Goal: Information Seeking & Learning: Learn about a topic

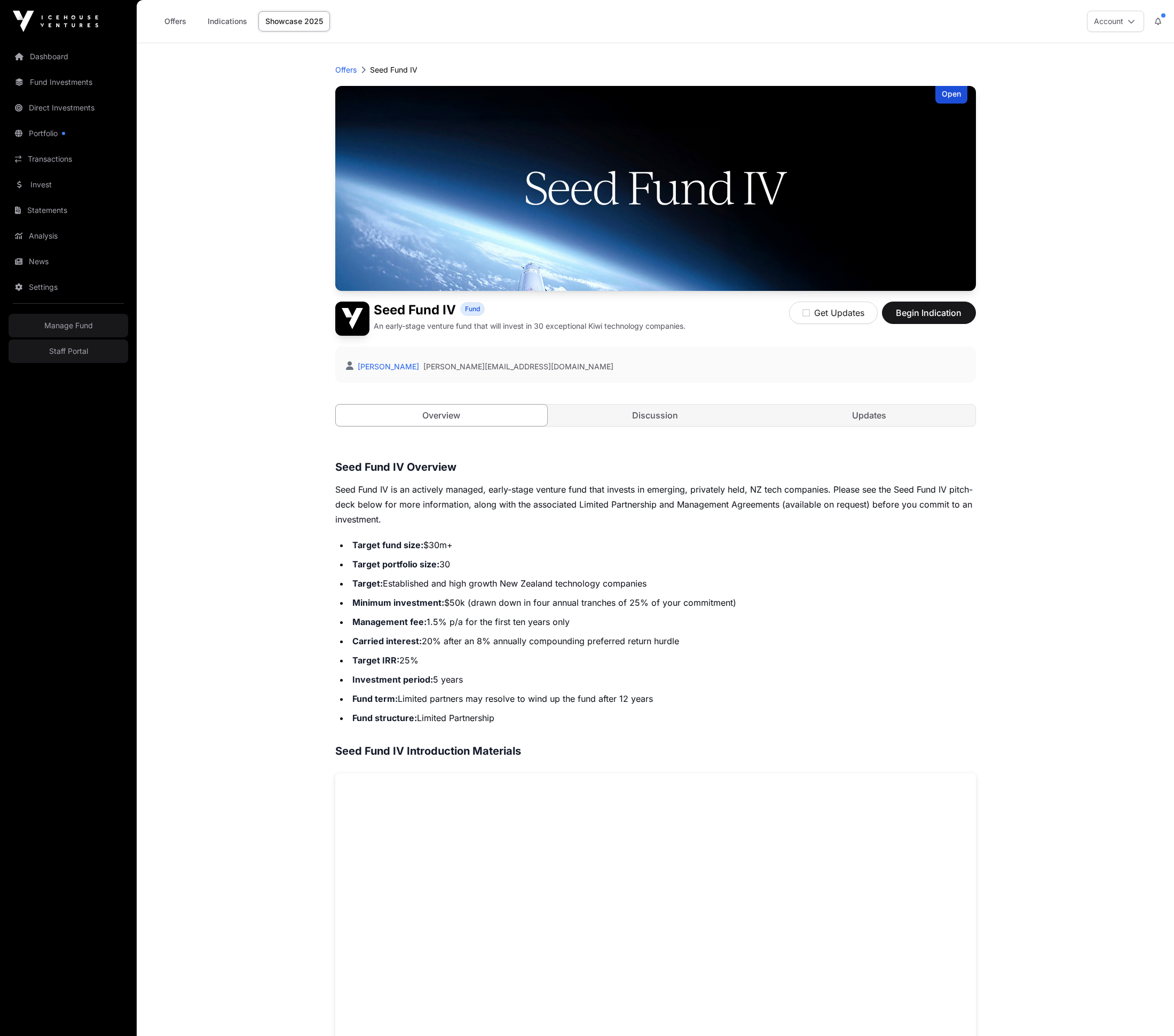
click at [247, 208] on main "Offers Seed Fund IV Open Seed Fund IV Fund An early-stage venture fund that wil…" at bounding box center [654, 812] width 1037 height 1538
click at [251, 316] on main "Offers Seed Fund IV Open Seed Fund IV Fund An early-stage venture fund that wil…" at bounding box center [654, 812] width 1037 height 1538
click at [172, 187] on main "Offers Seed Fund IV Open Seed Fund IV Fund An early-stage venture fund that wil…" at bounding box center [654, 812] width 1037 height 1538
click at [274, 579] on main "Offers Seed Fund IV Open Seed Fund IV Fund An early-stage venture fund that wil…" at bounding box center [654, 812] width 1037 height 1538
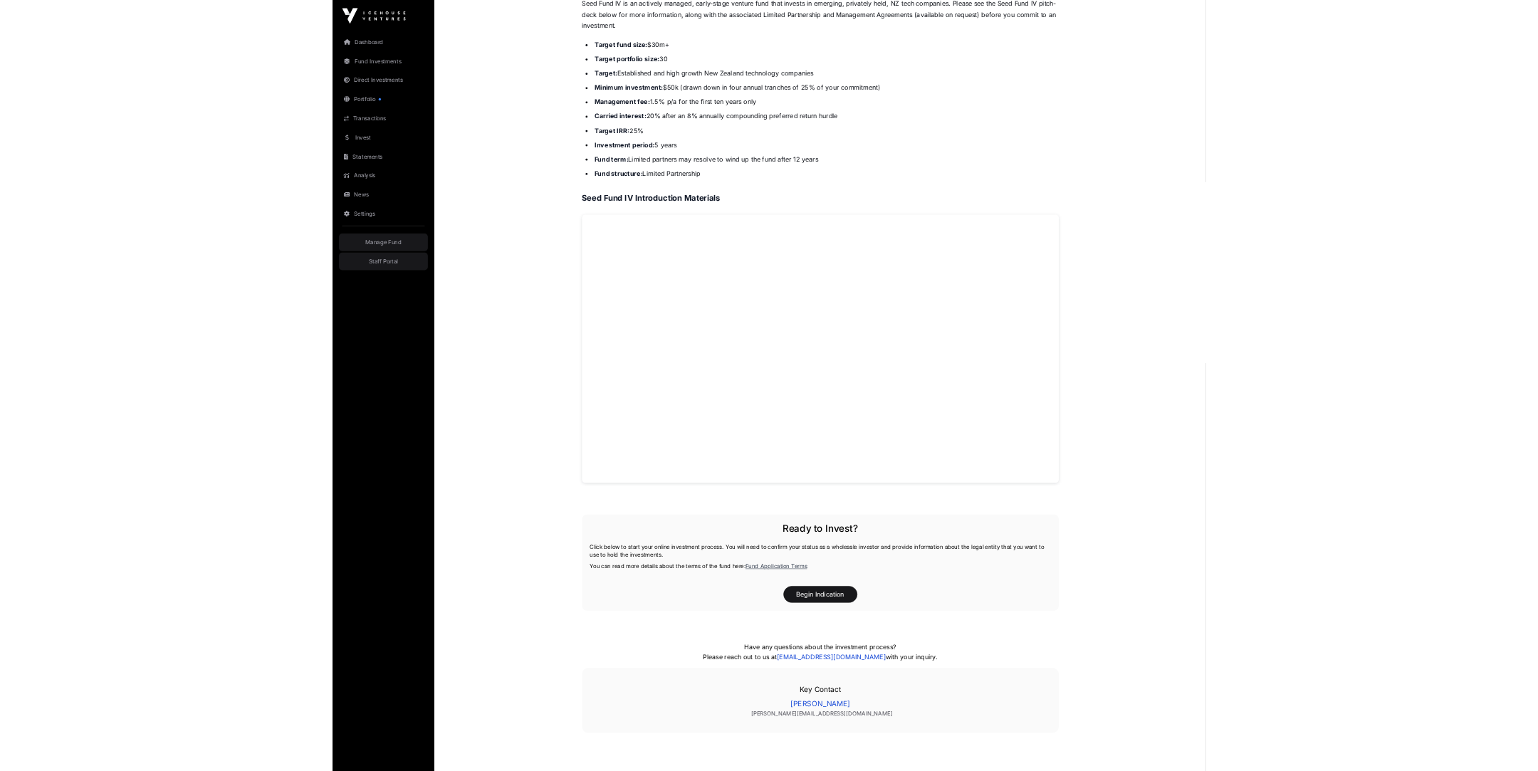
scroll to position [573, 0]
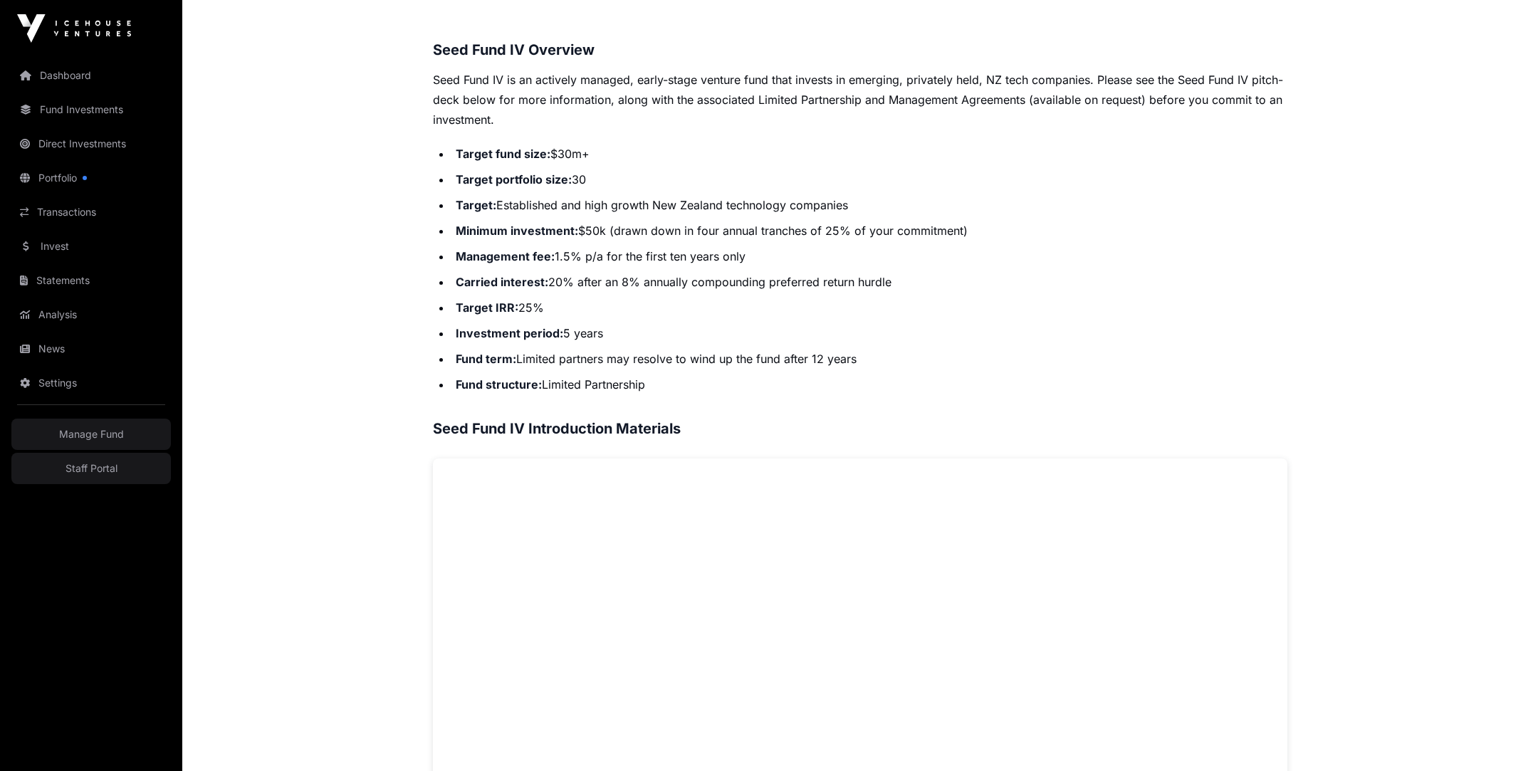
click at [1046, 150] on li "Target fund size: $30m+" at bounding box center [869, 154] width 836 height 20
